Goal: Find specific page/section: Find specific page/section

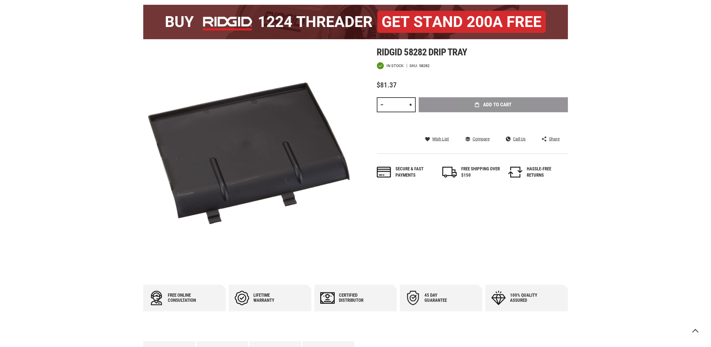
scroll to position [135, 0]
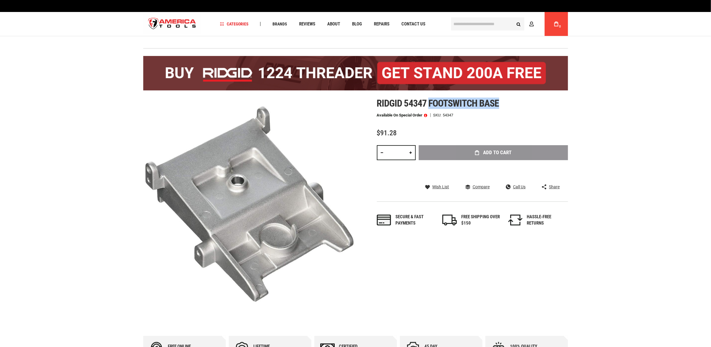
drag, startPoint x: 429, startPoint y: 103, endPoint x: 516, endPoint y: 104, distance: 87.1
click at [516, 104] on h1 "Ridgid 54347 footswitch base" at bounding box center [472, 103] width 191 height 11
copy span "footswitch base"
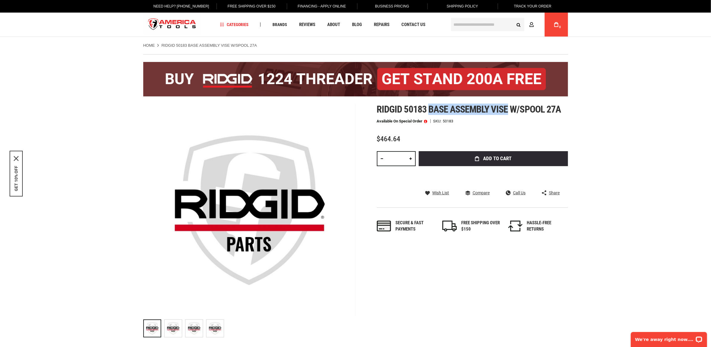
drag, startPoint x: 429, startPoint y: 110, endPoint x: 507, endPoint y: 112, distance: 78.4
click at [507, 112] on span "Ridgid 50183 base assembly vise w/spool 27a" at bounding box center [469, 109] width 184 height 11
copy span "base assembly vise"
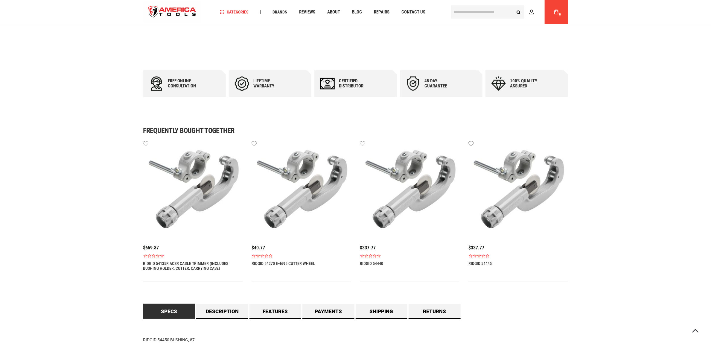
scroll to position [314, 0]
